Goal: Transaction & Acquisition: Obtain resource

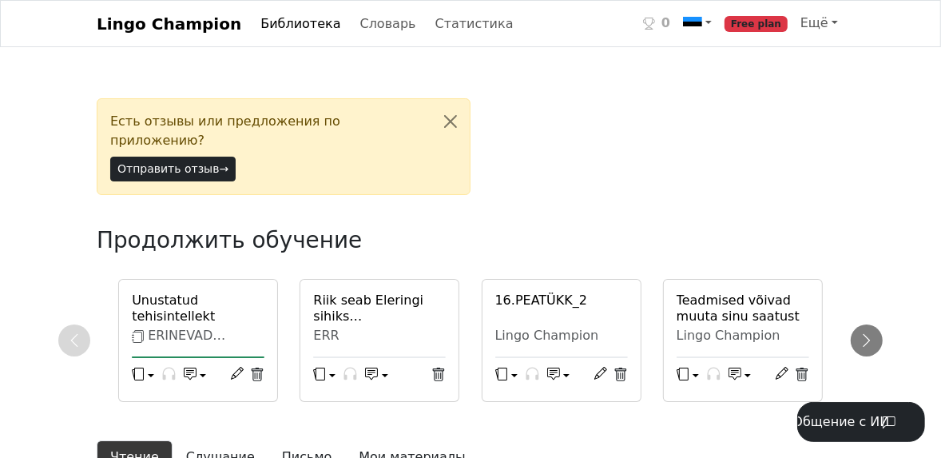
scroll to position [256, 0]
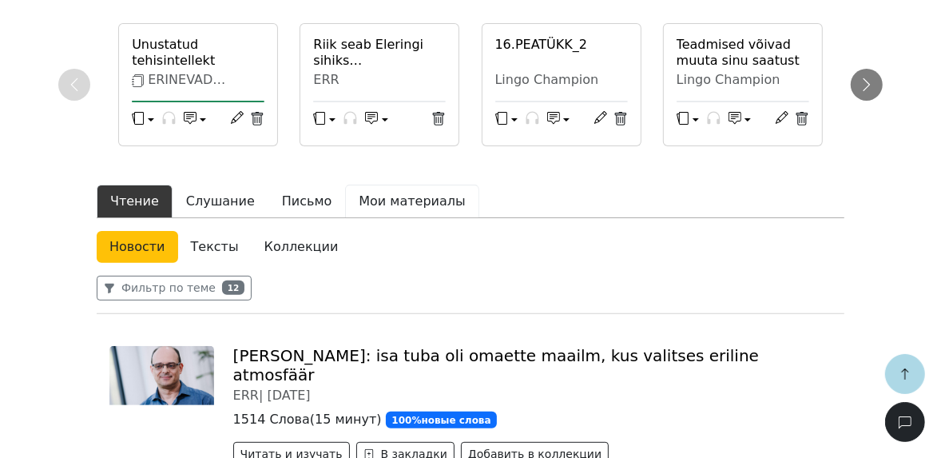
click at [386, 186] on button "Мои материалы" at bounding box center [411, 201] width 133 height 34
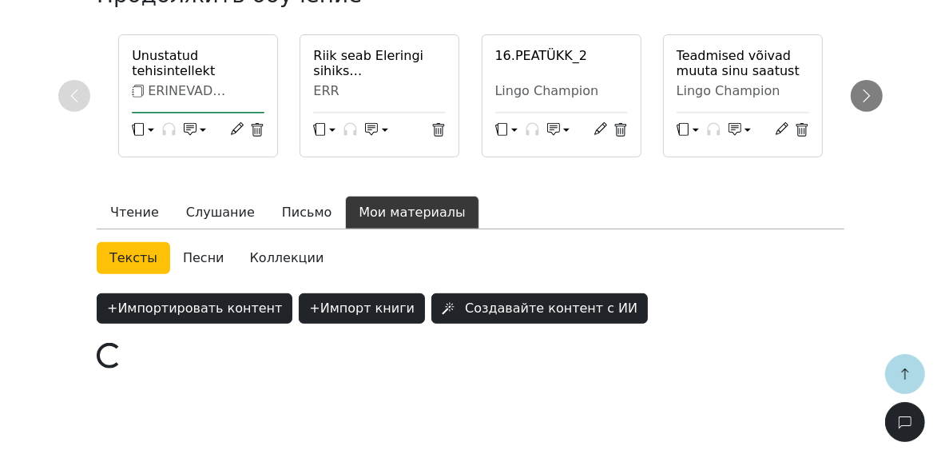
scroll to position [409, 0]
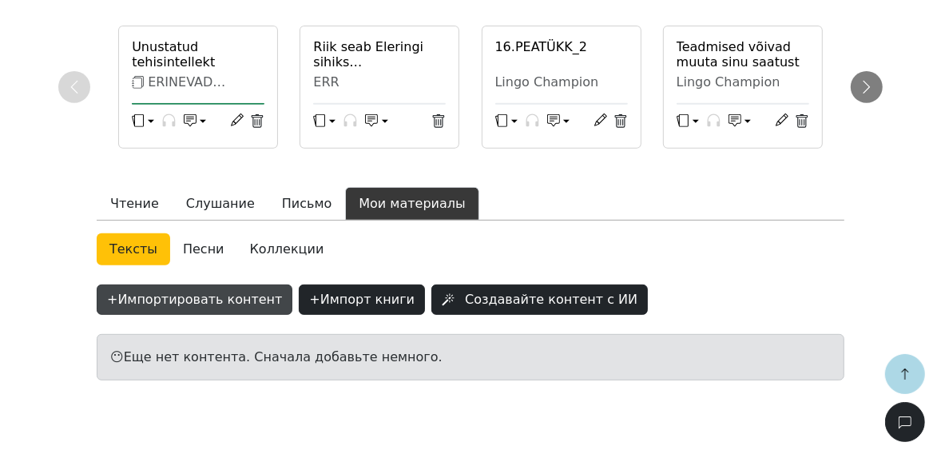
click at [139, 284] on button "+ Импортировать контент" at bounding box center [195, 299] width 196 height 30
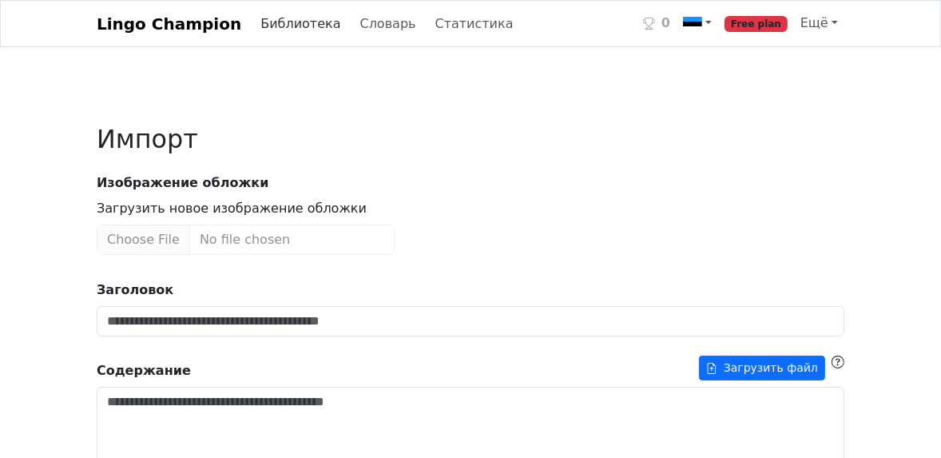
drag, startPoint x: 290, startPoint y: 26, endPoint x: 289, endPoint y: 40, distance: 13.6
click at [289, 26] on link "Библиотека" at bounding box center [300, 24] width 93 height 32
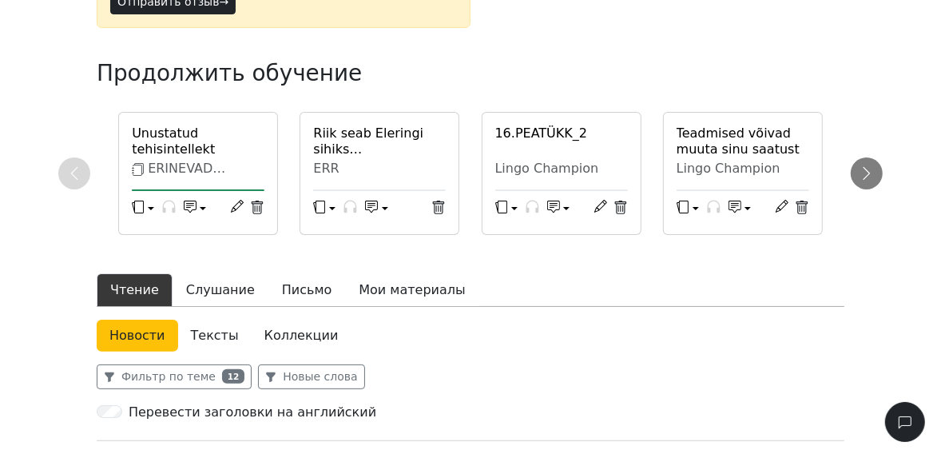
scroll to position [402, 0]
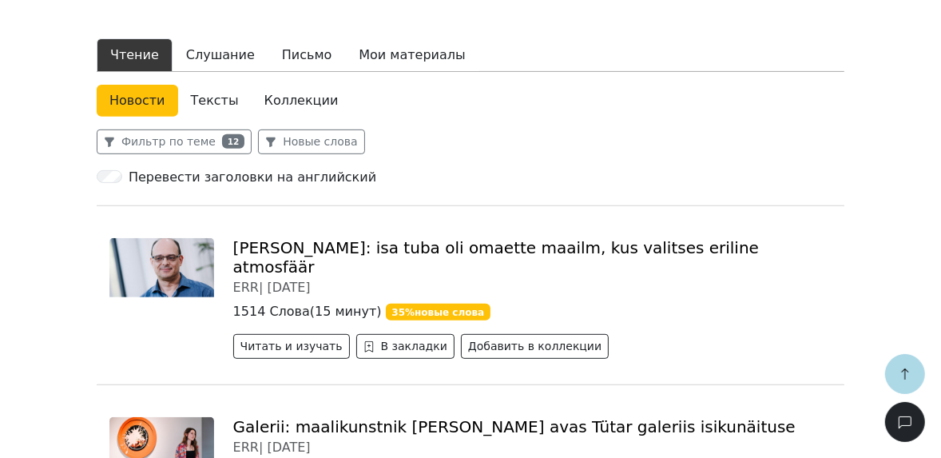
click at [200, 85] on link "Тексты" at bounding box center [214, 101] width 73 height 32
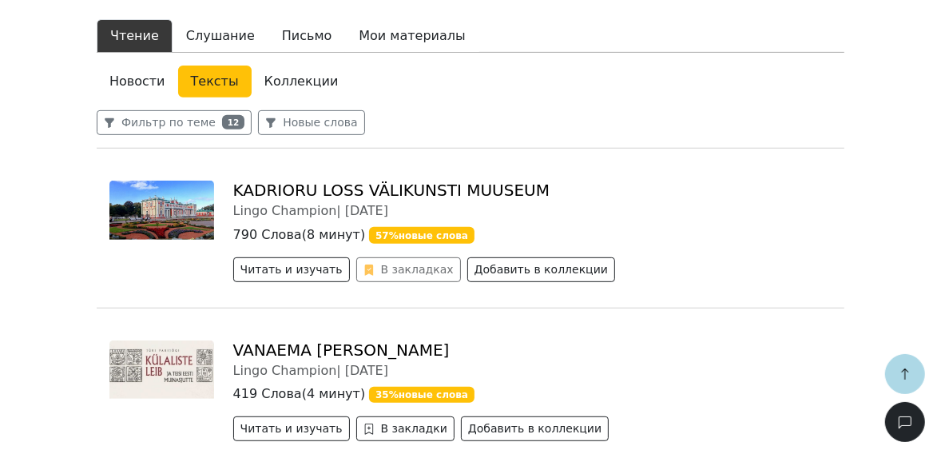
scroll to position [338, 0]
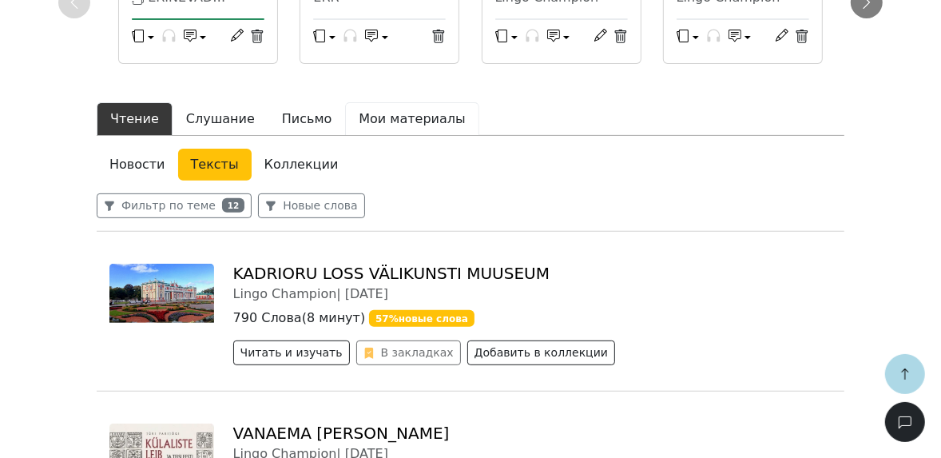
click at [378, 102] on button "Мои материалы" at bounding box center [411, 119] width 133 height 34
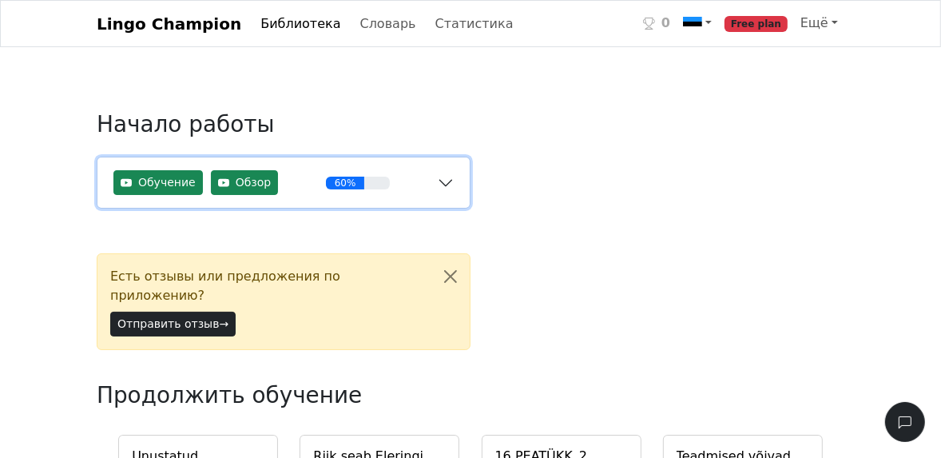
click at [438, 184] on button "Обучение Обзор 60%" at bounding box center [283, 182] width 372 height 50
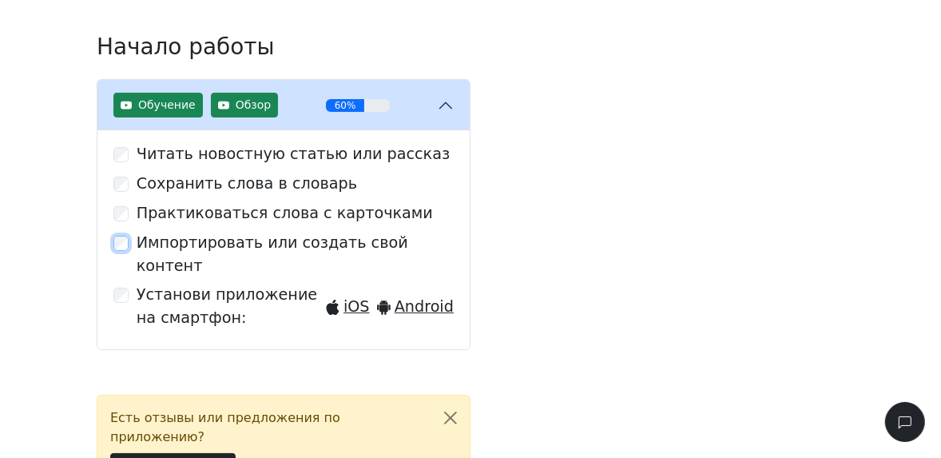
scroll to position [128, 0]
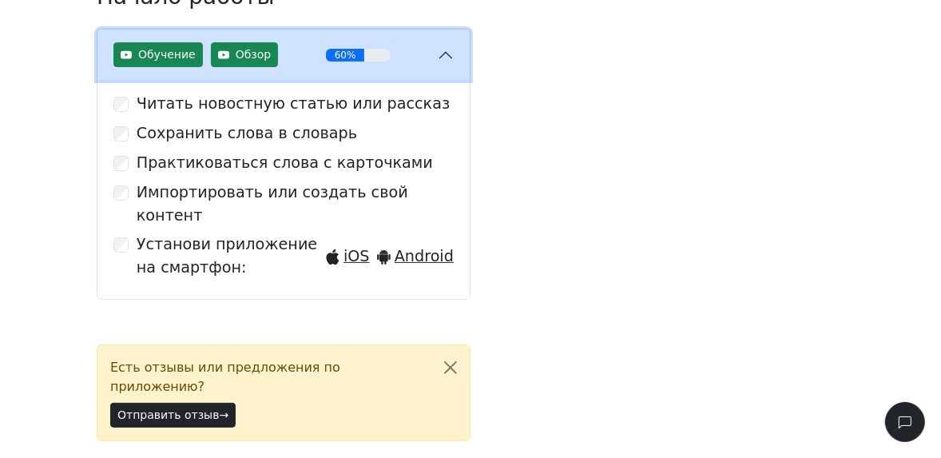
click at [447, 54] on button "Обучение Обзор 60%" at bounding box center [283, 55] width 372 height 50
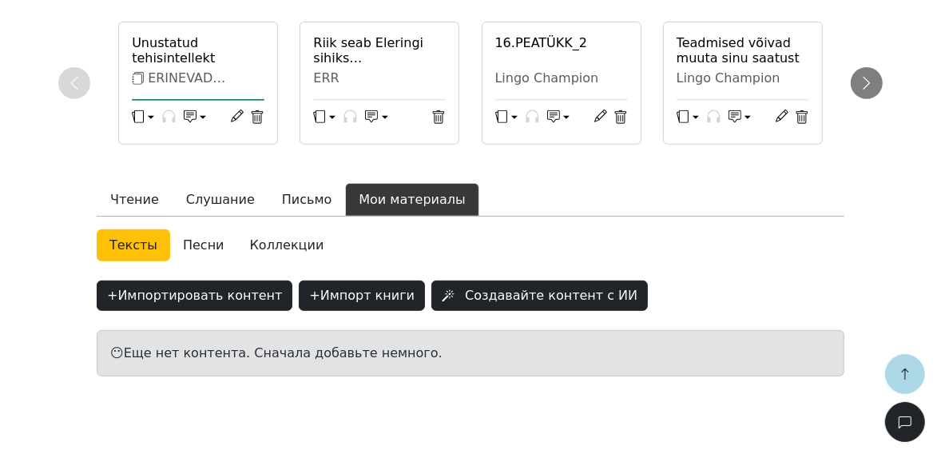
scroll to position [417, 0]
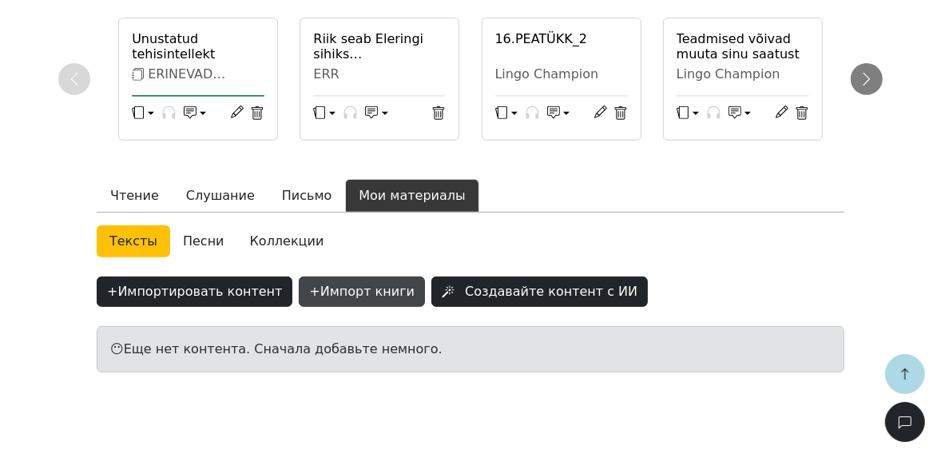
click at [351, 276] on button "+ Импорт книги" at bounding box center [362, 291] width 126 height 30
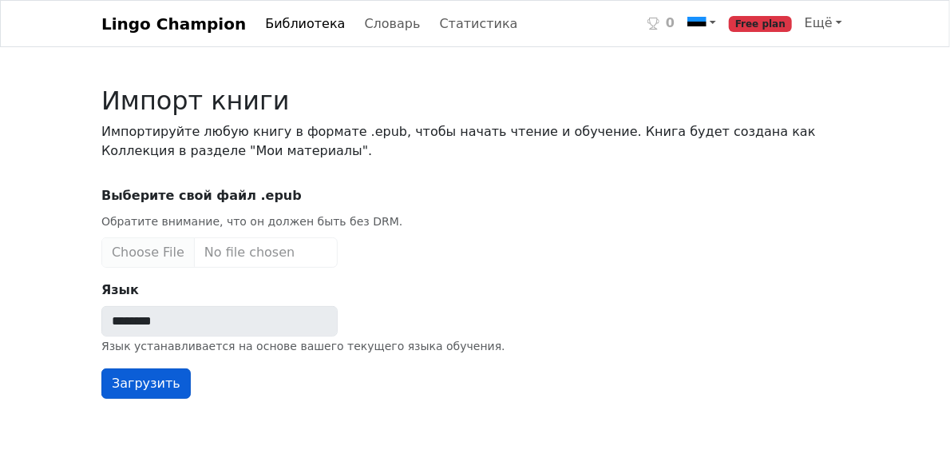
click at [147, 386] on button "Загрузить" at bounding box center [145, 383] width 89 height 30
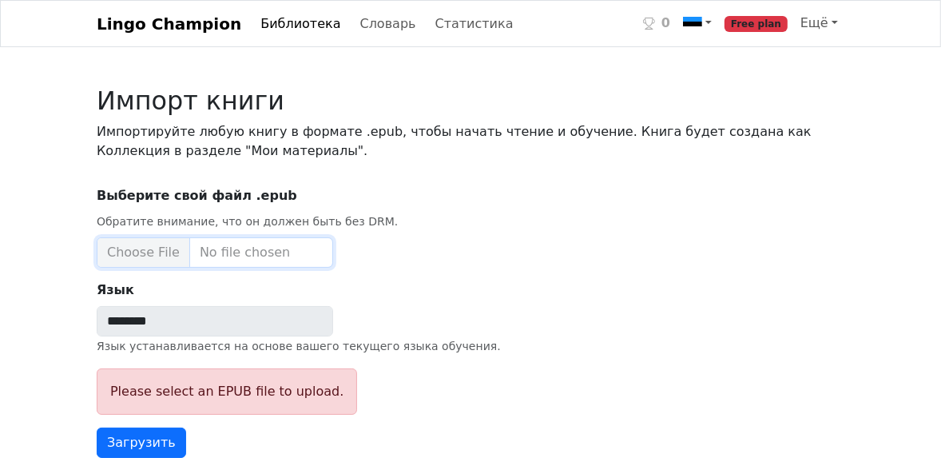
click at [167, 252] on input "Выберите свой файл .epub Обратите внимание, что он должен быть без DRM." at bounding box center [215, 252] width 236 height 30
type input "**********"
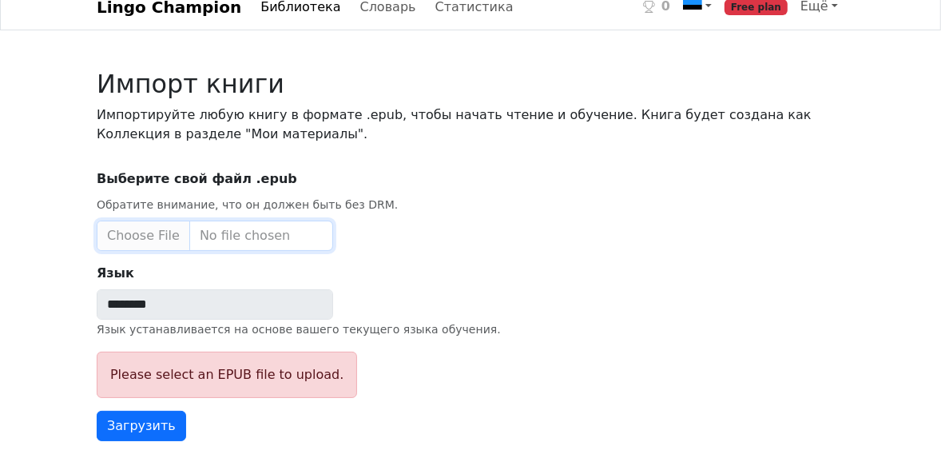
scroll to position [24, 0]
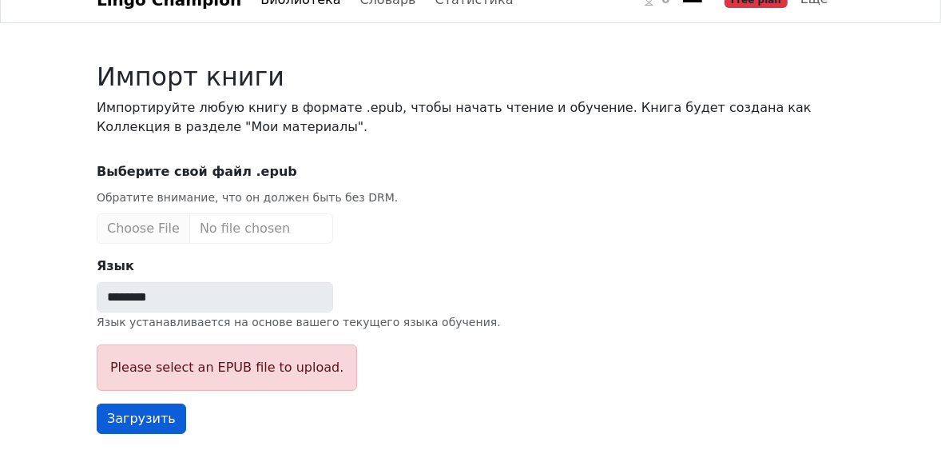
click at [137, 416] on button "Загрузить" at bounding box center [141, 418] width 89 height 30
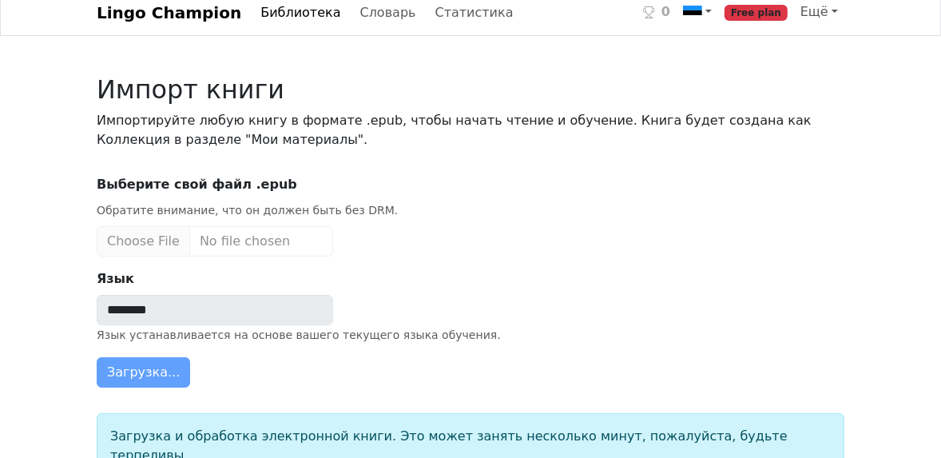
scroll to position [30, 0]
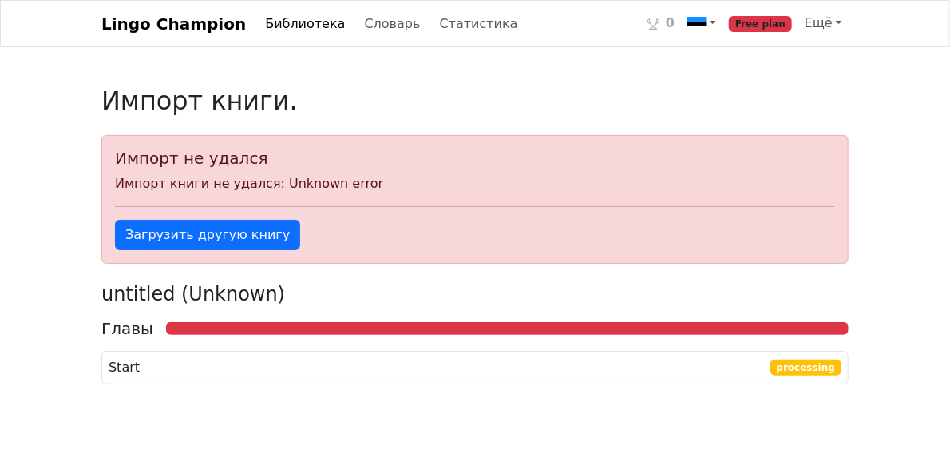
click at [290, 25] on link "Библиотека" at bounding box center [305, 24] width 93 height 32
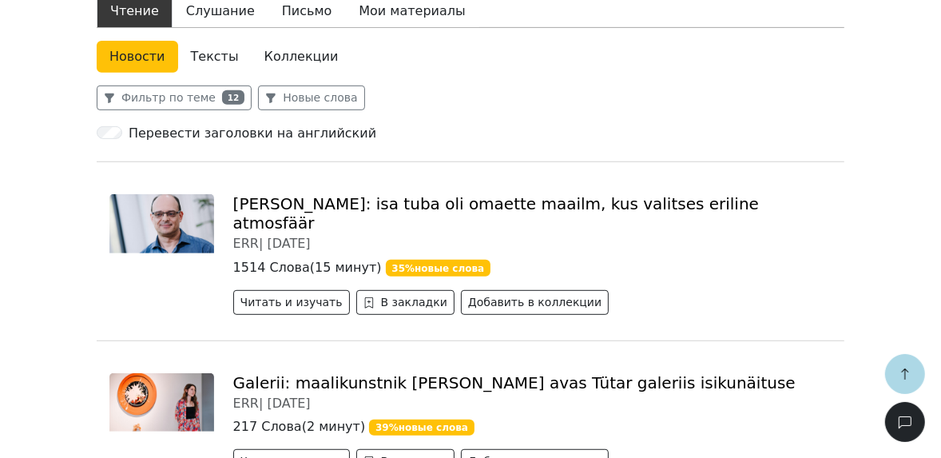
scroll to position [447, 0]
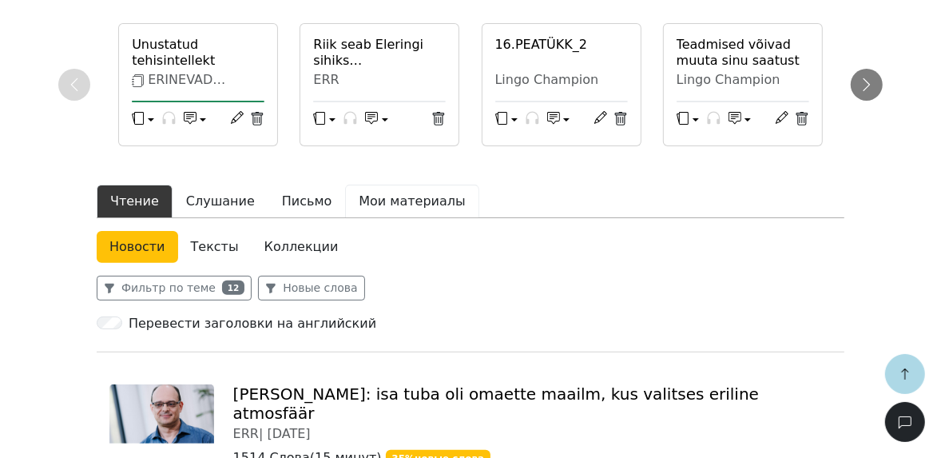
click at [385, 184] on button "Мои материалы" at bounding box center [411, 201] width 133 height 34
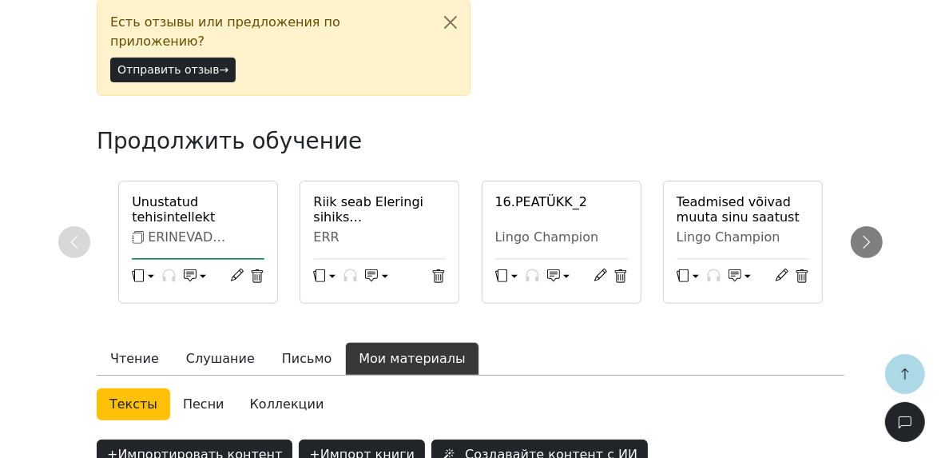
scroll to position [217, 0]
